Goal: Find specific page/section: Find specific page/section

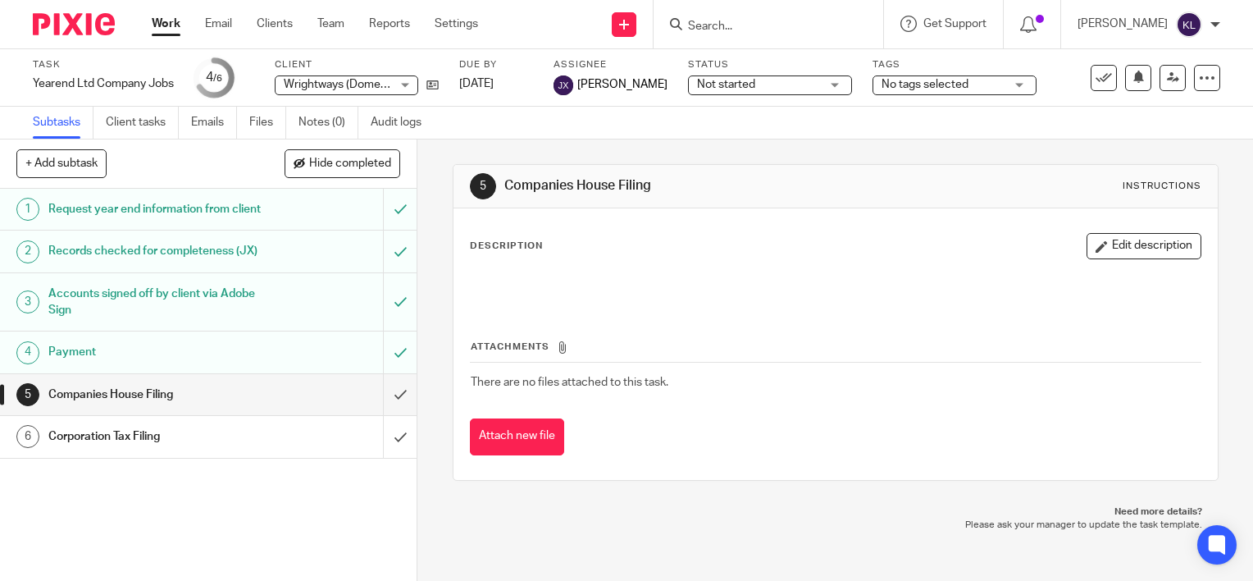
click at [760, 35] on div at bounding box center [769, 24] width 230 height 48
click at [775, 23] on input "Search" at bounding box center [761, 27] width 148 height 15
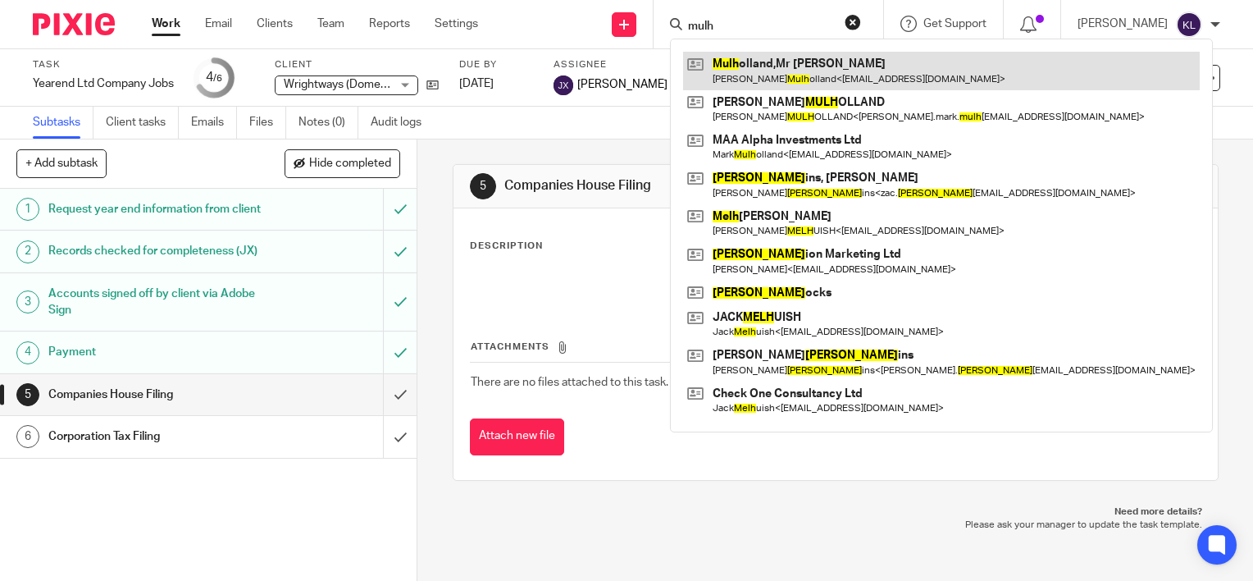
type input "mulh"
click at [801, 65] on link at bounding box center [941, 71] width 517 height 38
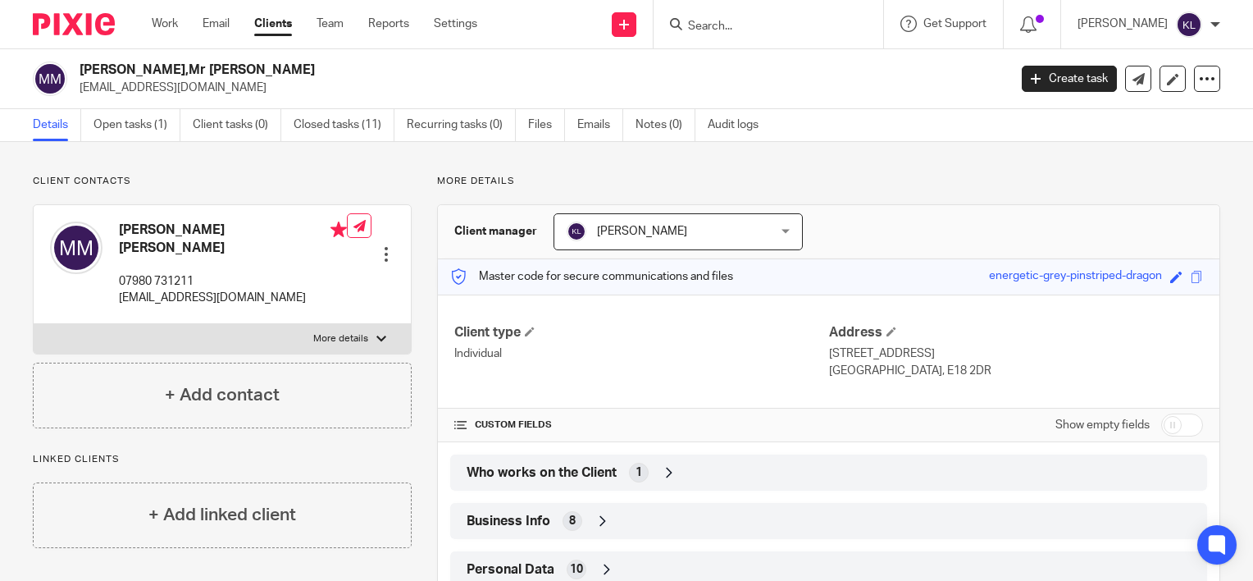
click at [756, 20] on input "Search" at bounding box center [761, 27] width 148 height 15
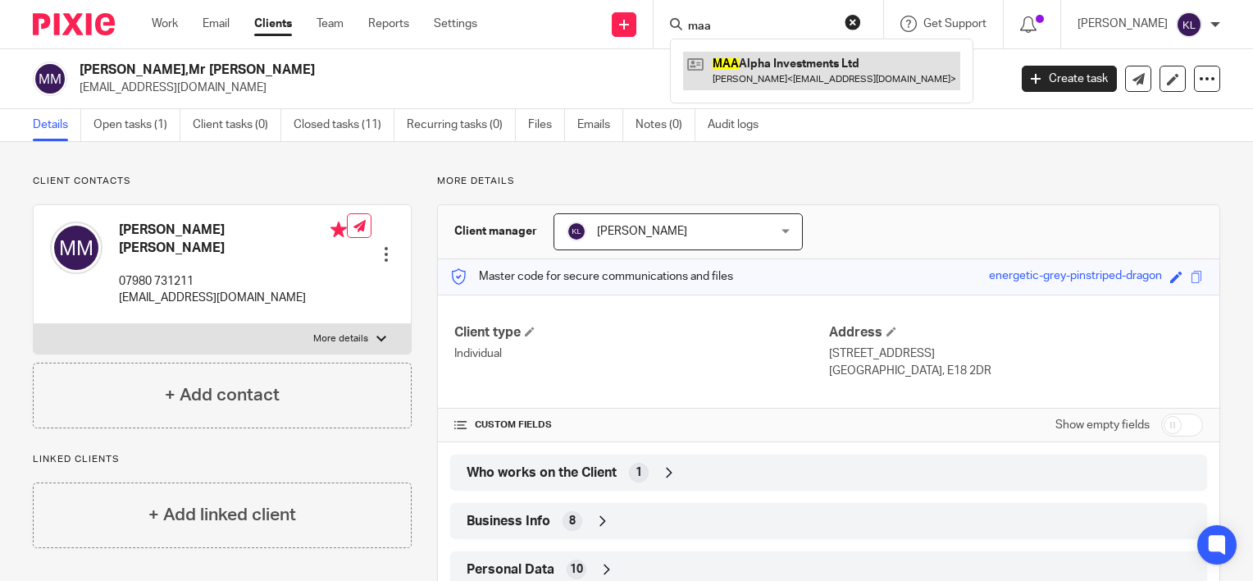
type input "maa"
click at [796, 76] on link at bounding box center [821, 71] width 277 height 38
